Goal: Book appointment/travel/reservation

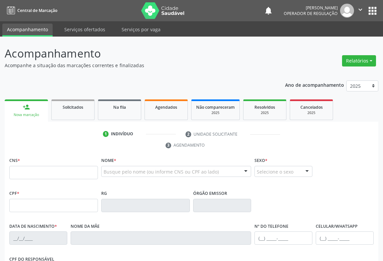
drag, startPoint x: 22, startPoint y: 169, endPoint x: 29, endPoint y: 169, distance: 7.3
click at [22, 169] on input "text" at bounding box center [53, 172] width 89 height 13
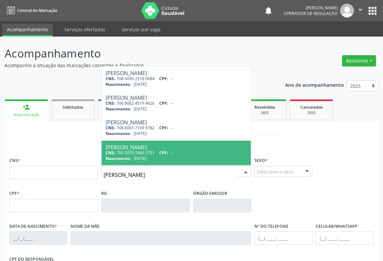
type input "[PERSON_NAME]"
type input "700 5079 7669 3751"
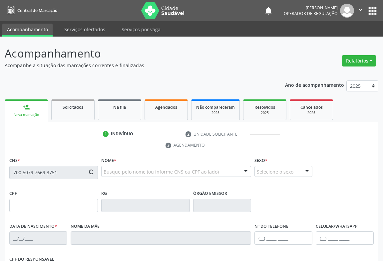
type input "006897259"
type input "[DATE]"
type input "[PHONE_NUMBER]"
type input "S/N"
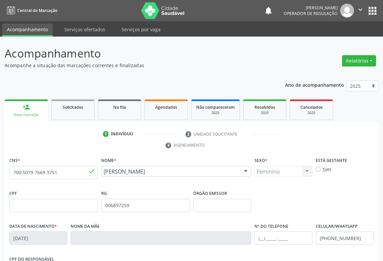
drag, startPoint x: 65, startPoint y: 161, endPoint x: 81, endPoint y: 163, distance: 15.7
click at [66, 160] on div "CNS * 700 5079 7669 3751 done" at bounding box center [53, 168] width 89 height 24
click at [78, 112] on link "Solicitados" at bounding box center [72, 110] width 43 height 21
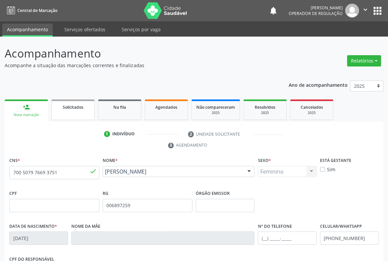
click at [78, 112] on link "Solicitados" at bounding box center [72, 110] width 43 height 21
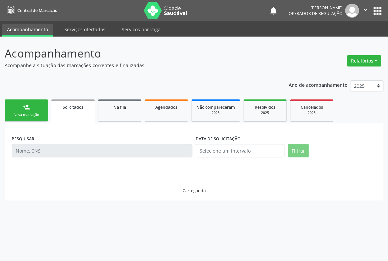
drag, startPoint x: 28, startPoint y: 109, endPoint x: 33, endPoint y: 109, distance: 4.3
click at [29, 109] on div "person_add" at bounding box center [26, 107] width 7 height 7
click at [33, 109] on link "person_add Nova marcação" at bounding box center [26, 111] width 43 height 22
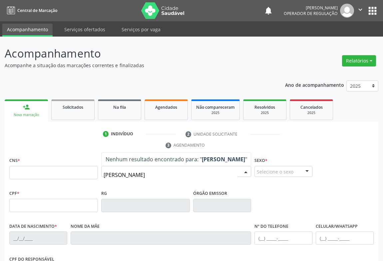
type input "[PERSON_NAME]"
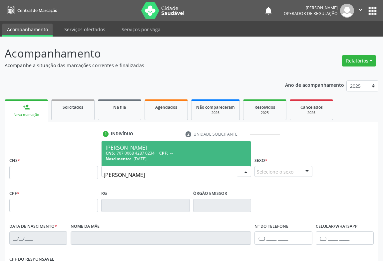
click at [153, 153] on div "CNS: 707 0068 4287 0234 CPF: --" at bounding box center [176, 154] width 141 height 6
type input "707 0068 4287 0234"
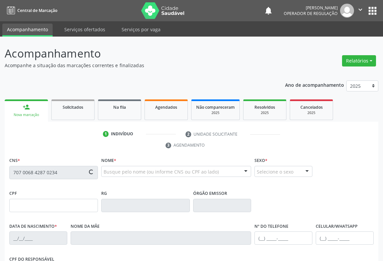
type input "[DATE]"
type input "[PHONE_NUMBER]"
type input "102.431.185-62"
type input "16"
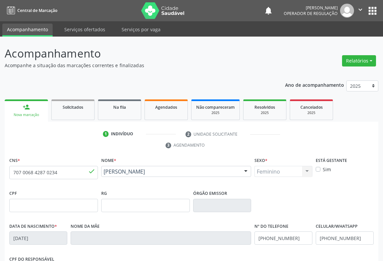
scroll to position [110, 0]
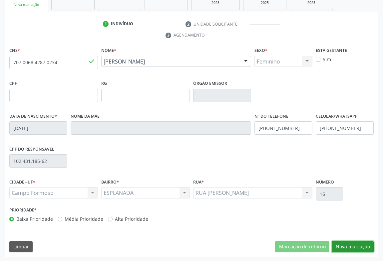
drag, startPoint x: 355, startPoint y: 246, endPoint x: 352, endPoint y: 244, distance: 3.8
click at [355, 246] on button "Nova marcação" at bounding box center [353, 246] width 42 height 11
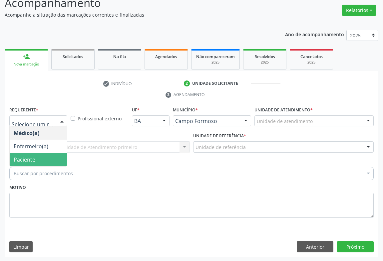
drag, startPoint x: 29, startPoint y: 157, endPoint x: 62, endPoint y: 149, distance: 33.8
click at [29, 157] on span "Paciente" at bounding box center [25, 159] width 22 height 7
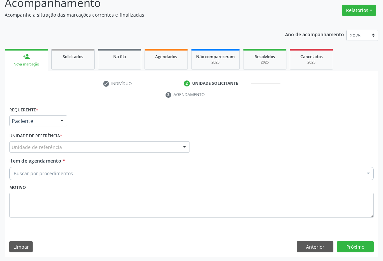
click at [82, 147] on div "Unidade de referência" at bounding box center [99, 147] width 180 height 11
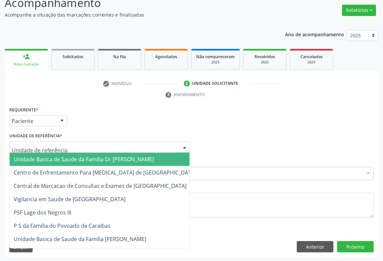
click at [70, 160] on span "Unidade Basica de Saude da Familia Dr [PERSON_NAME]" at bounding box center [84, 159] width 140 height 7
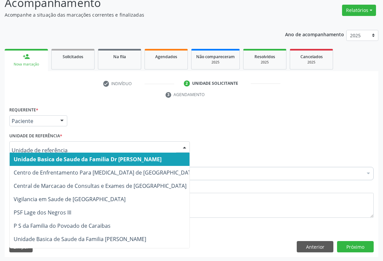
drag, startPoint x: 146, startPoint y: 149, endPoint x: 150, endPoint y: 145, distance: 5.4
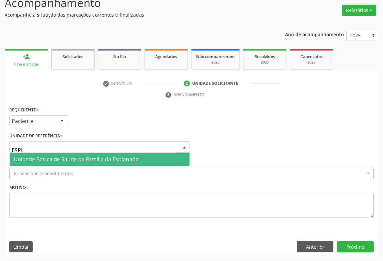
type input "ESPLA"
click at [108, 158] on span "Unidade Basica de Saude da Familia da Esplanada" at bounding box center [76, 159] width 125 height 7
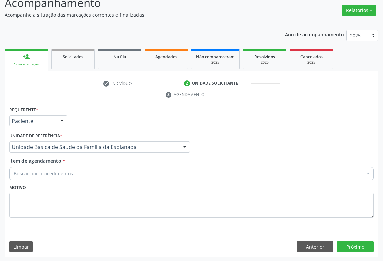
click at [44, 168] on div "Buscar por procedimentos" at bounding box center [191, 173] width 364 height 13
type input "ORTOPE"
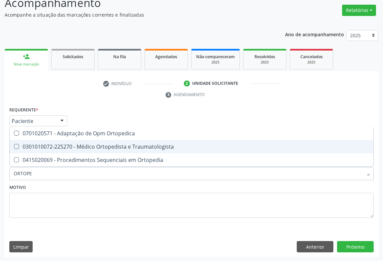
drag, startPoint x: 125, startPoint y: 146, endPoint x: 138, endPoint y: 166, distance: 23.9
click at [126, 146] on div "0301010072-225270 - Médico Ortopedista e Traumatologista" at bounding box center [192, 146] width 356 height 5
checkbox Traumatologista "true"
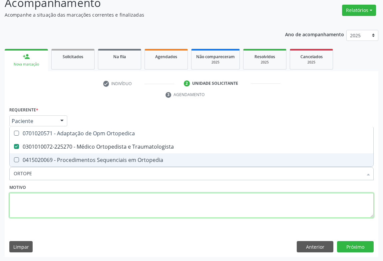
drag, startPoint x: 127, startPoint y: 194, endPoint x: 280, endPoint y: 219, distance: 155.2
click at [128, 195] on textarea at bounding box center [191, 205] width 364 height 25
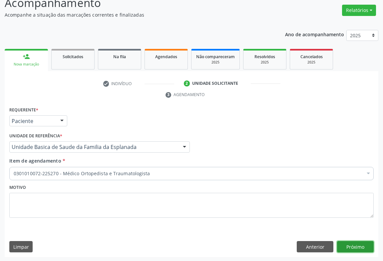
click at [354, 241] on button "Próximo" at bounding box center [355, 246] width 37 height 11
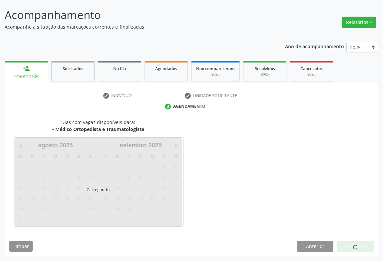
scroll to position [38, 0]
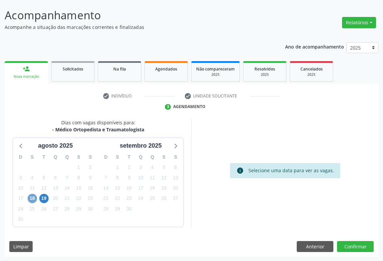
click at [31, 198] on span "18" at bounding box center [32, 198] width 9 height 9
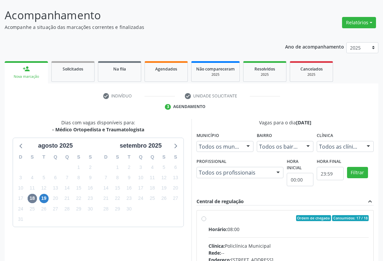
click at [210, 218] on div "Ordem de chegada Consumidos: 17 / 18" at bounding box center [288, 218] width 160 height 6
click at [206, 218] on input "Ordem de chegada Consumidos: 17 / 18 Horário: 08:00 Clínica: Policlínica Munici…" at bounding box center [203, 218] width 5 height 6
radio input "true"
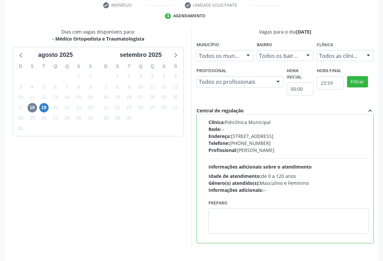
scroll to position [150, 0]
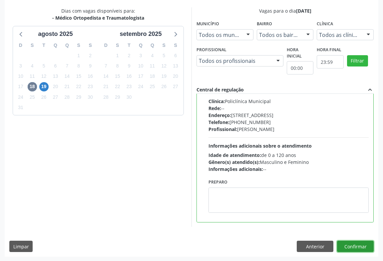
click at [354, 246] on button "Confirmar" at bounding box center [355, 246] width 37 height 11
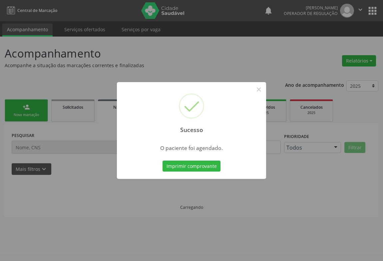
scroll to position [0, 0]
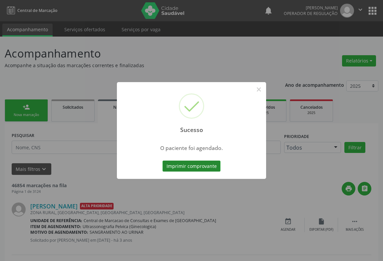
click at [206, 164] on button "Imprimir comprovante" at bounding box center [191, 166] width 58 height 11
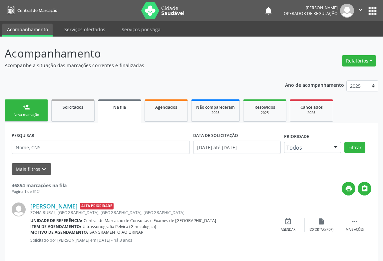
click at [30, 108] on link "person_add Nova marcação" at bounding box center [26, 111] width 43 height 22
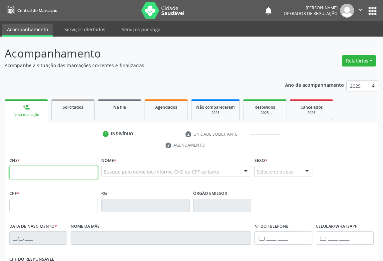
click at [32, 169] on input "text" at bounding box center [53, 172] width 89 height 13
type input "700 1038 5806 0090"
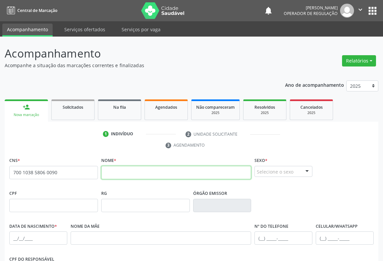
click at [113, 169] on input "text" at bounding box center [176, 172] width 150 height 13
type input "NOEMY DO NASCIMENTO LIMA"
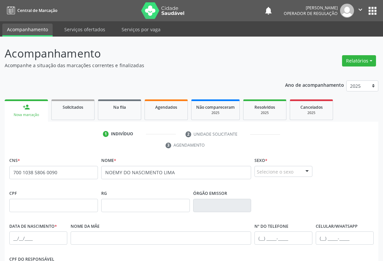
click at [286, 170] on div "Selecione o sexo" at bounding box center [283, 171] width 58 height 11
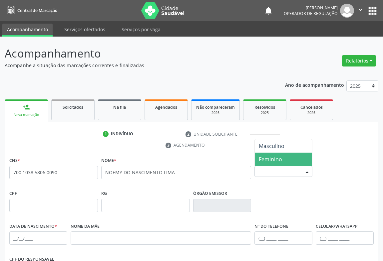
click at [274, 159] on span "Feminino" at bounding box center [270, 159] width 23 height 7
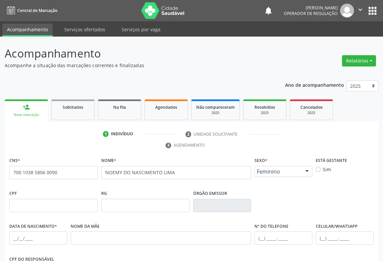
scroll to position [110, 0]
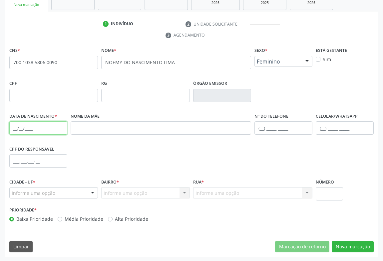
click at [39, 129] on input "text" at bounding box center [38, 128] width 58 height 13
type input "0"
type input "[DATE]"
click at [276, 127] on input "text" at bounding box center [283, 128] width 58 height 13
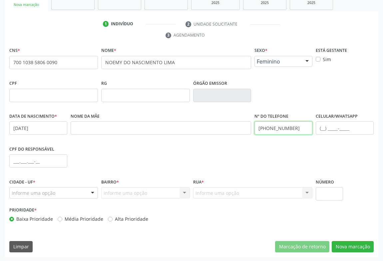
type input "[PHONE_NUMBER]"
click at [82, 193] on div "Informe uma opção" at bounding box center [53, 192] width 89 height 11
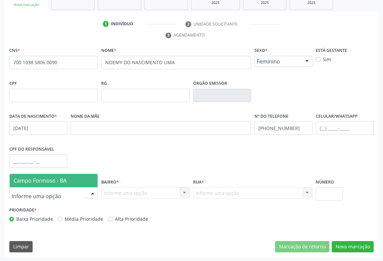
drag, startPoint x: 38, startPoint y: 180, endPoint x: 58, endPoint y: 188, distance: 21.3
click at [39, 180] on span "Campo Formoso - BA" at bounding box center [40, 180] width 53 height 7
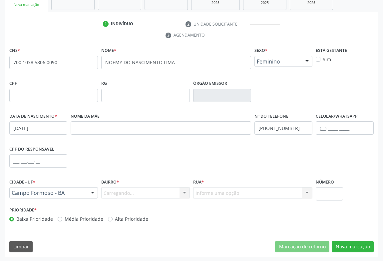
click at [183, 191] on div "Carregando... Nenhum resultado encontrado para: " " Nenhuma opção encontrada. D…" at bounding box center [145, 192] width 89 height 11
click at [183, 189] on div at bounding box center [184, 193] width 10 height 11
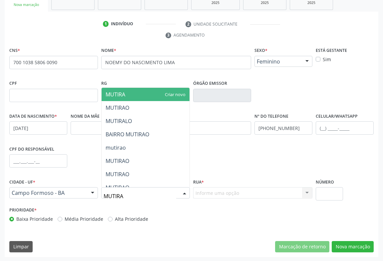
type input "MUTIRAO"
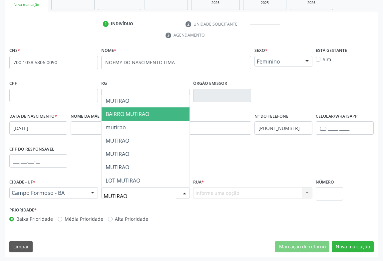
click at [127, 114] on span "BAIRRO MUTIRAO" at bounding box center [128, 114] width 44 height 7
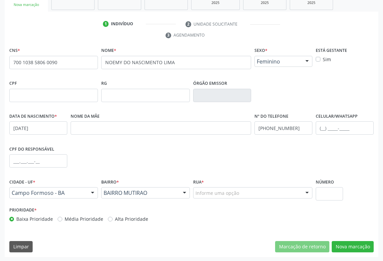
click at [307, 192] on div at bounding box center [307, 193] width 10 height 11
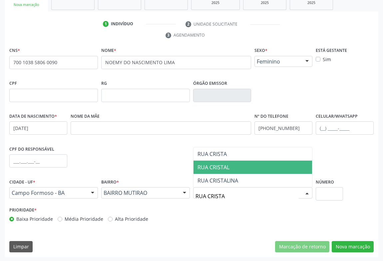
type input "RUA CRISTAL"
click at [211, 164] on span "RUA CRISTAL" at bounding box center [213, 167] width 32 height 7
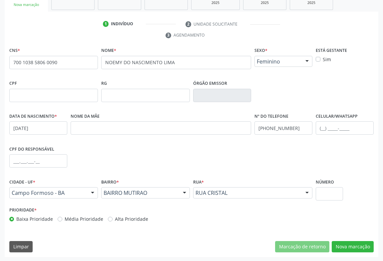
click at [328, 200] on div "Número" at bounding box center [329, 191] width 31 height 28
click at [329, 196] on input "text" at bounding box center [329, 193] width 27 height 13
click at [329, 195] on input "text" at bounding box center [329, 193] width 27 height 13
type input "12"
click at [343, 243] on button "Nova marcação" at bounding box center [353, 246] width 42 height 11
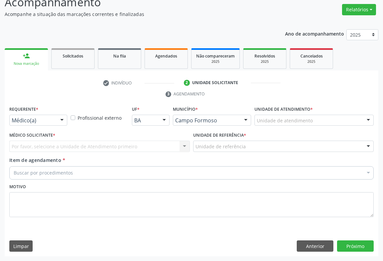
scroll to position [51, 0]
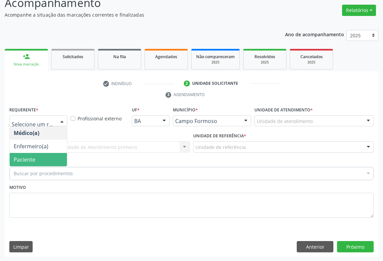
drag, startPoint x: 31, startPoint y: 157, endPoint x: 70, endPoint y: 157, distance: 39.0
click at [32, 157] on span "Paciente" at bounding box center [25, 159] width 22 height 7
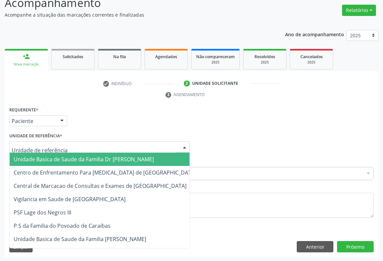
drag, startPoint x: 86, startPoint y: 149, endPoint x: 111, endPoint y: 101, distance: 54.1
click at [89, 137] on div "Unidade de referência * Unidade Basica de Saude da Familia Dr [PERSON_NAME] Cen…" at bounding box center [99, 141] width 180 height 21
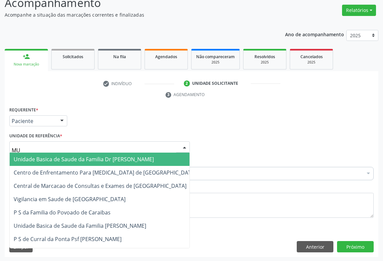
type input "MUT"
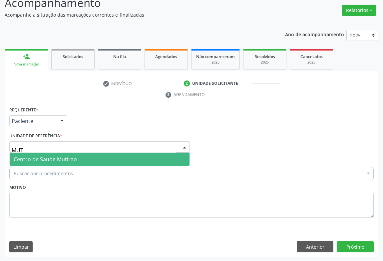
click at [46, 157] on span "Centro de Saude Mutirao" at bounding box center [45, 159] width 63 height 7
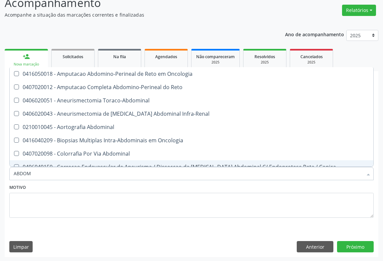
type input "ABDOME"
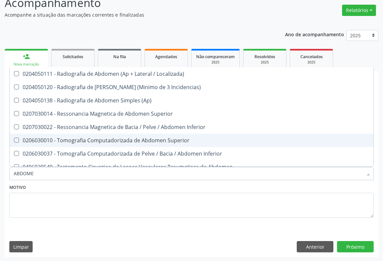
scroll to position [33, 0]
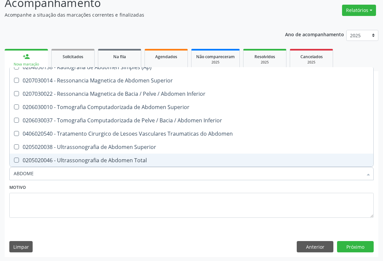
click at [87, 158] on div "0205020046 - Ultrassonografia de Abdomen Total" at bounding box center [192, 160] width 356 height 5
checkbox Total "true"
drag, startPoint x: 81, startPoint y: 191, endPoint x: 73, endPoint y: 181, distance: 13.3
click at [77, 187] on div "Motivo" at bounding box center [191, 200] width 364 height 35
checkbox Incidencias\) "true"
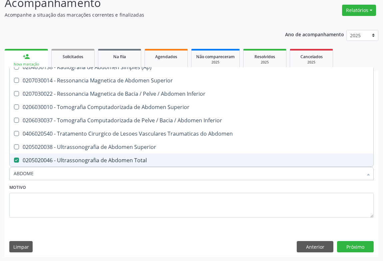
checkbox Total "false"
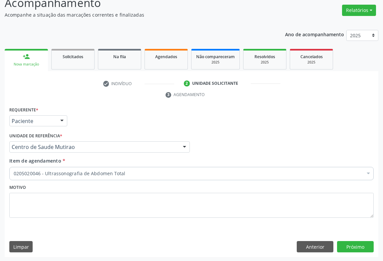
scroll to position [0, 0]
click at [351, 246] on button "Próximo" at bounding box center [355, 246] width 37 height 11
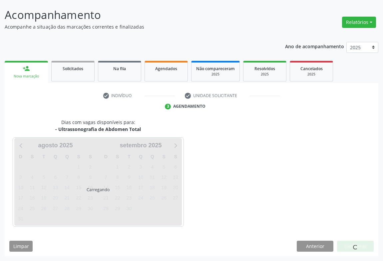
scroll to position [38, 0]
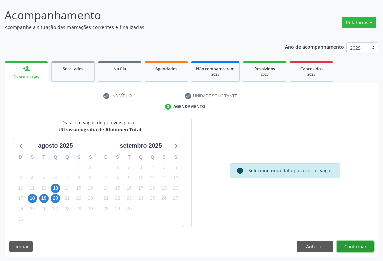
click at [364, 245] on button "Confirmar" at bounding box center [355, 246] width 37 height 11
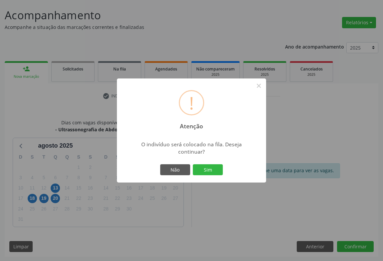
drag, startPoint x: 207, startPoint y: 169, endPoint x: 216, endPoint y: 177, distance: 11.9
click at [206, 169] on button "Sim" at bounding box center [208, 169] width 30 height 11
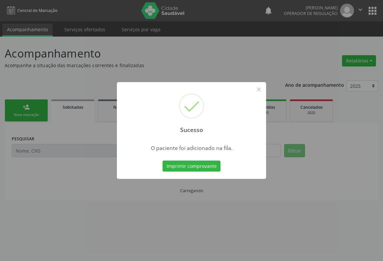
scroll to position [0, 0]
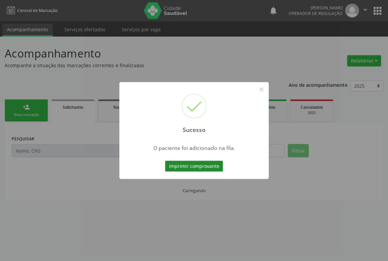
click at [191, 170] on button "Imprimir comprovante" at bounding box center [194, 166] width 58 height 11
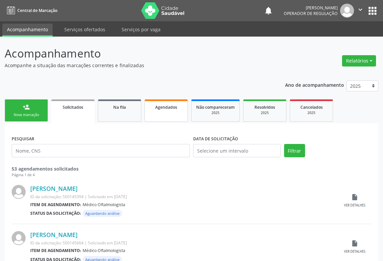
click at [165, 108] on span "Agendados" at bounding box center [166, 108] width 22 height 6
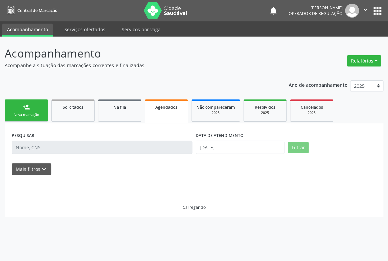
click at [43, 148] on input "text" at bounding box center [102, 147] width 180 height 13
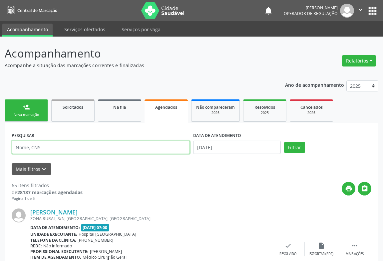
click at [41, 146] on input "text" at bounding box center [101, 147] width 178 height 13
type input "707008897330438"
click at [284, 142] on button "Filtrar" at bounding box center [294, 147] width 21 height 11
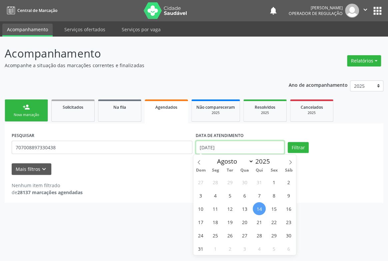
click at [236, 152] on input "[DATE]" at bounding box center [239, 147] width 89 height 13
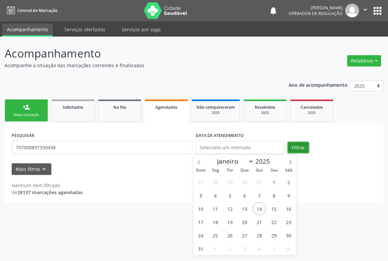
click at [301, 149] on button "Filtrar" at bounding box center [297, 147] width 21 height 11
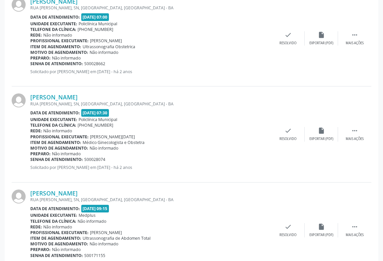
scroll to position [910, 0]
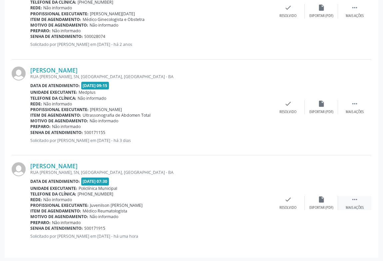
click at [354, 200] on icon "" at bounding box center [354, 199] width 7 height 7
click at [222, 206] on div "Imprimir" at bounding box center [221, 208] width 15 height 5
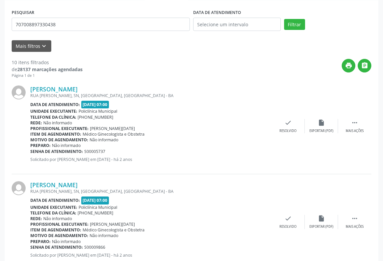
scroll to position [2, 0]
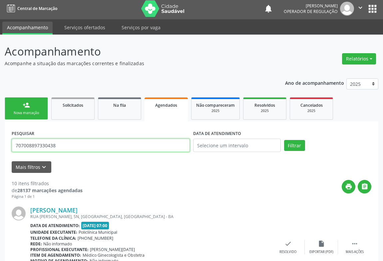
drag, startPoint x: 66, startPoint y: 146, endPoint x: 3, endPoint y: 146, distance: 63.3
click at [284, 140] on button "Filtrar" at bounding box center [294, 145] width 21 height 11
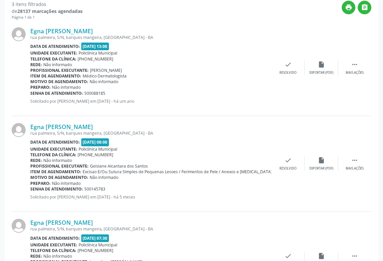
scroll to position [239, 0]
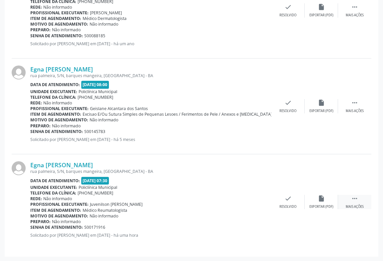
drag, startPoint x: 353, startPoint y: 192, endPoint x: 352, endPoint y: 198, distance: 5.7
click at [353, 192] on div "Egna [PERSON_NAME] [GEOGRAPHIC_DATA], S/N, barques mangeira, [GEOGRAPHIC_DATA] …" at bounding box center [192, 203] width 360 height 96
click at [357, 200] on icon "" at bounding box center [354, 198] width 7 height 7
click at [220, 203] on div "print Imprimir" at bounding box center [221, 202] width 33 height 14
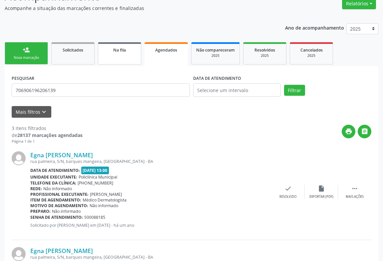
scroll to position [0, 0]
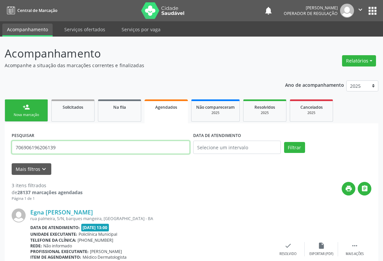
drag, startPoint x: 62, startPoint y: 149, endPoint x: 0, endPoint y: 148, distance: 61.6
type input "70700889*7330438"
click at [284, 142] on button "Filtrar" at bounding box center [294, 147] width 21 height 11
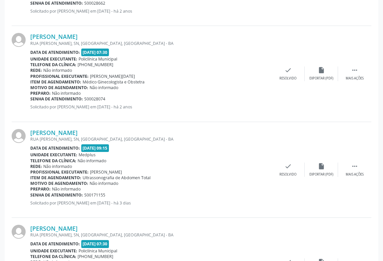
scroll to position [910, 0]
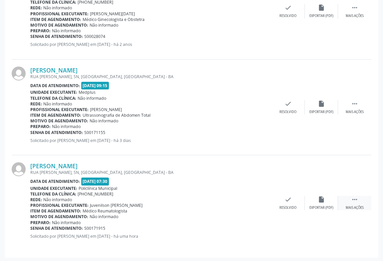
click at [350, 197] on div " Mais ações" at bounding box center [354, 203] width 33 height 14
click at [218, 202] on div "print Imprimir" at bounding box center [221, 203] width 33 height 14
